Goal: Information Seeking & Learning: Learn about a topic

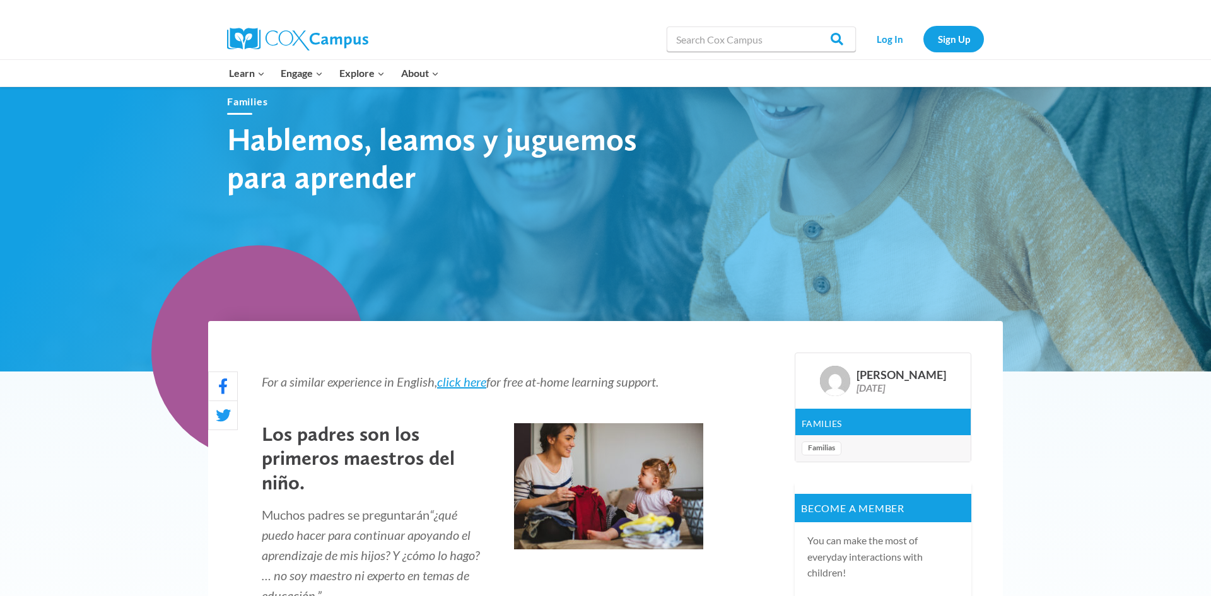
scroll to position [119, 0]
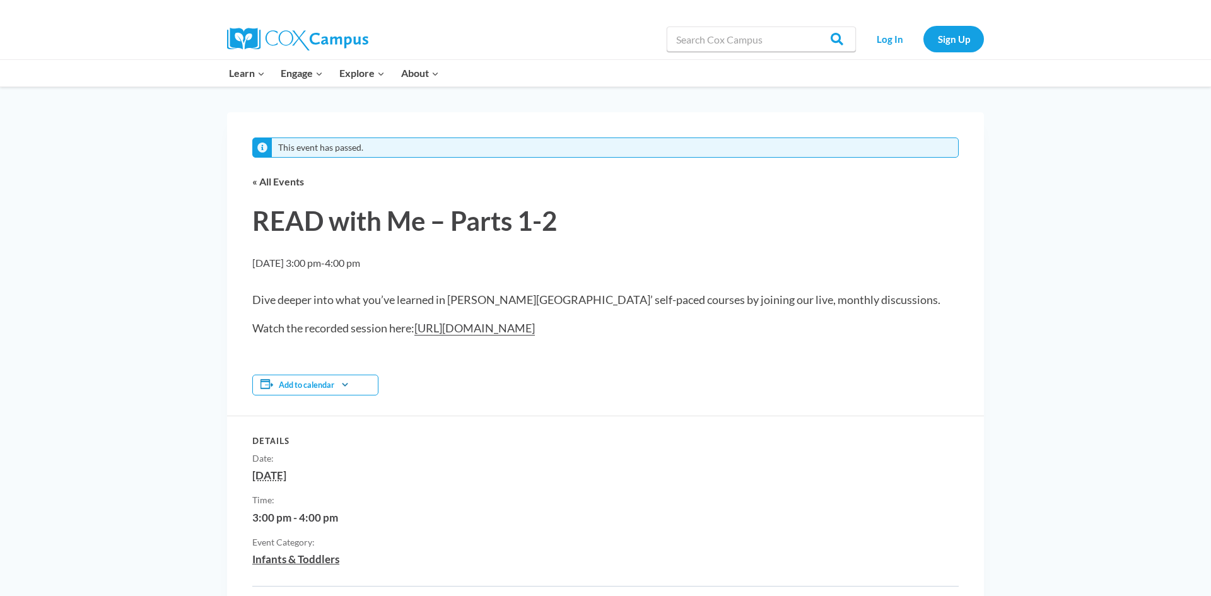
click at [482, 328] on link "[URL][DOMAIN_NAME]" at bounding box center [474, 328] width 120 height 15
click at [882, 38] on link "Log In" at bounding box center [889, 39] width 55 height 26
